Goal: Download file/media

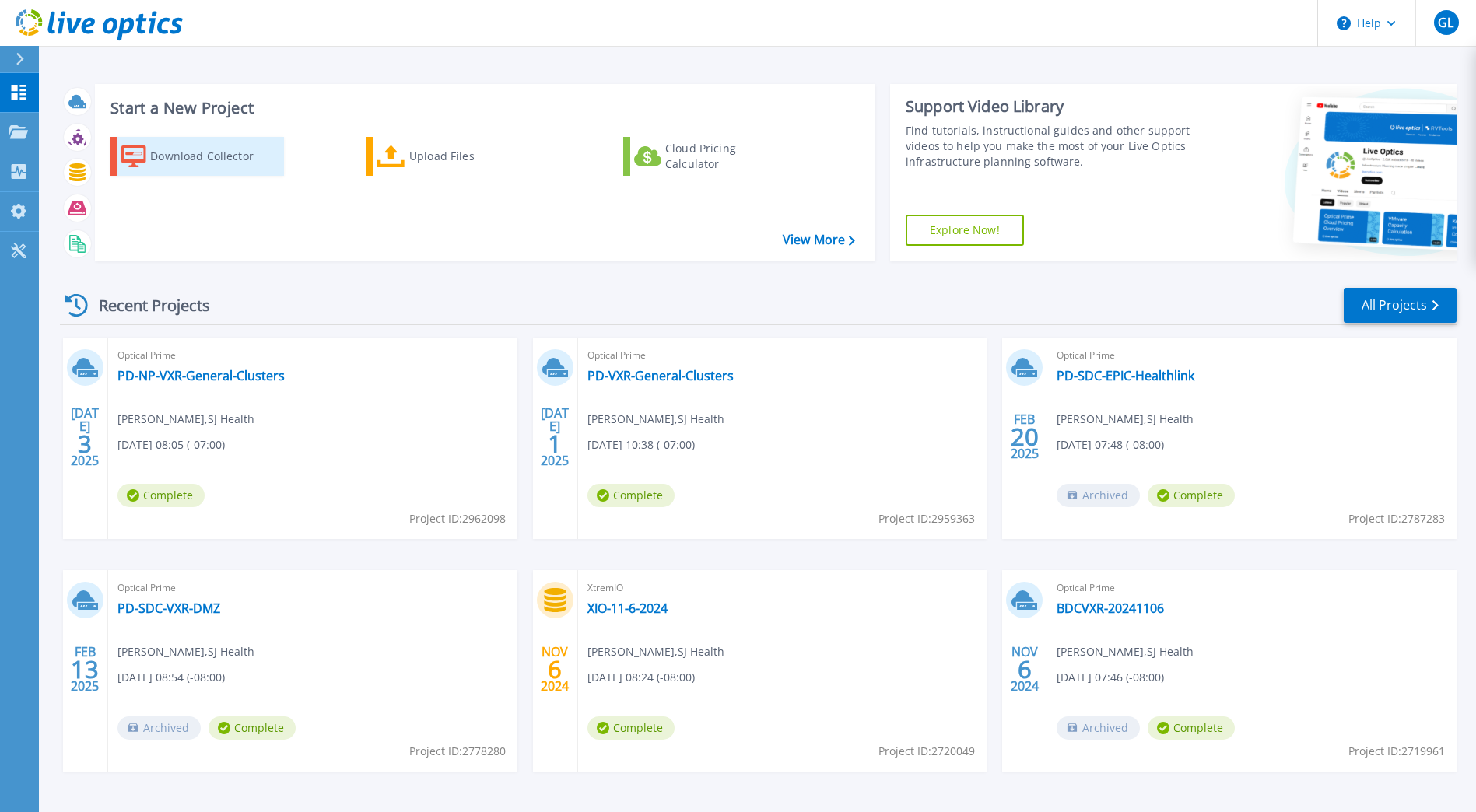
click at [166, 149] on div "Download Collector" at bounding box center [212, 157] width 125 height 31
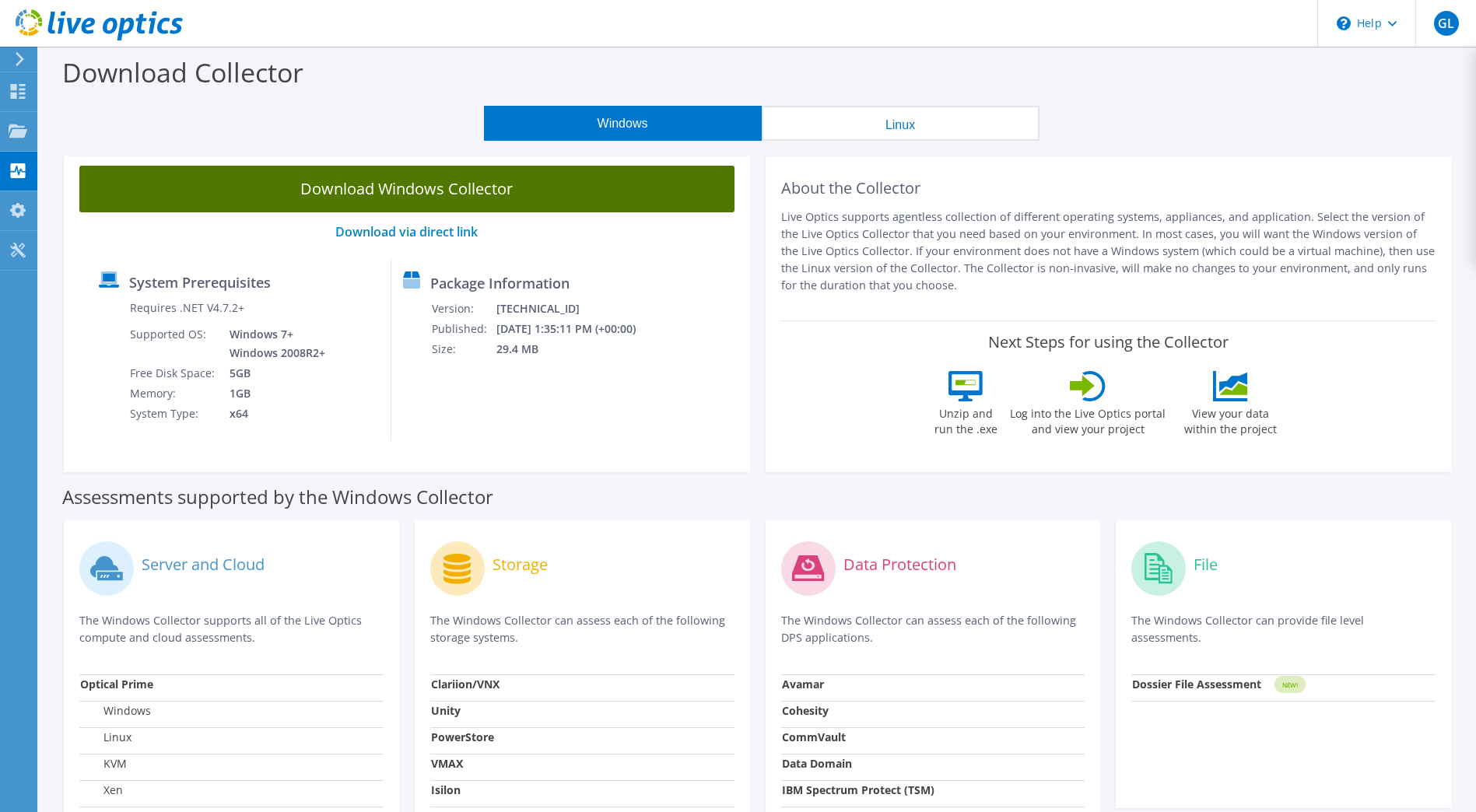
click at [402, 197] on link "Download Windows Collector" at bounding box center [407, 189] width 655 height 47
